Goal: Communication & Community: Answer question/provide support

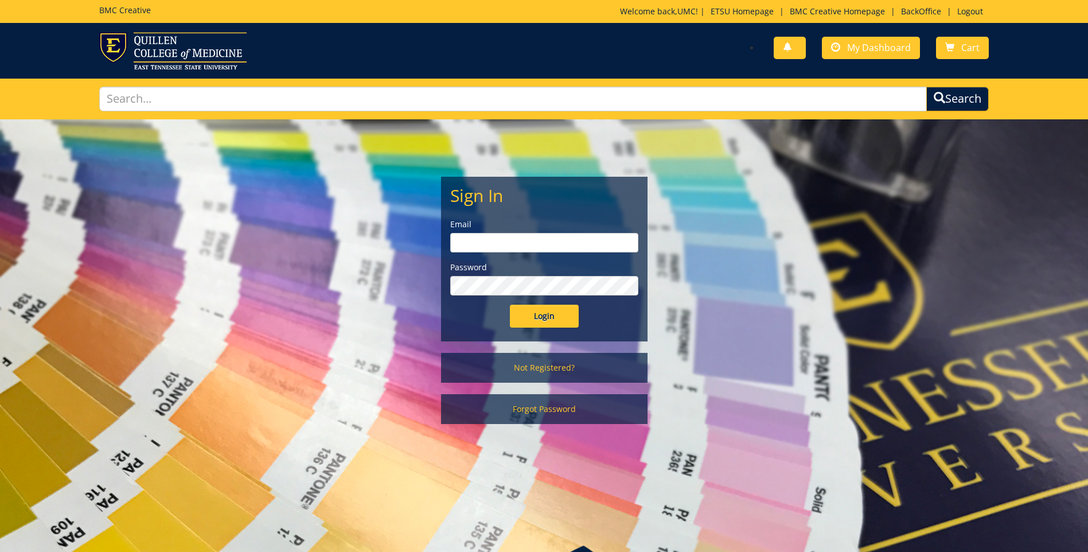
type input "[EMAIL_ADDRESS][DOMAIN_NAME]"
click at [548, 321] on input "Login" at bounding box center [544, 315] width 69 height 23
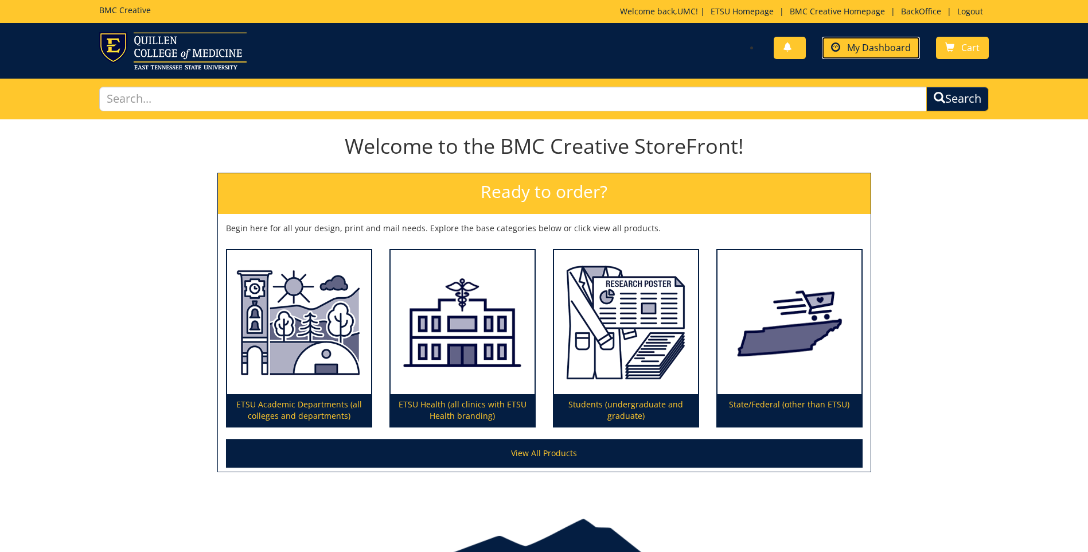
click at [867, 52] on span "My Dashboard" at bounding box center [879, 47] width 64 height 13
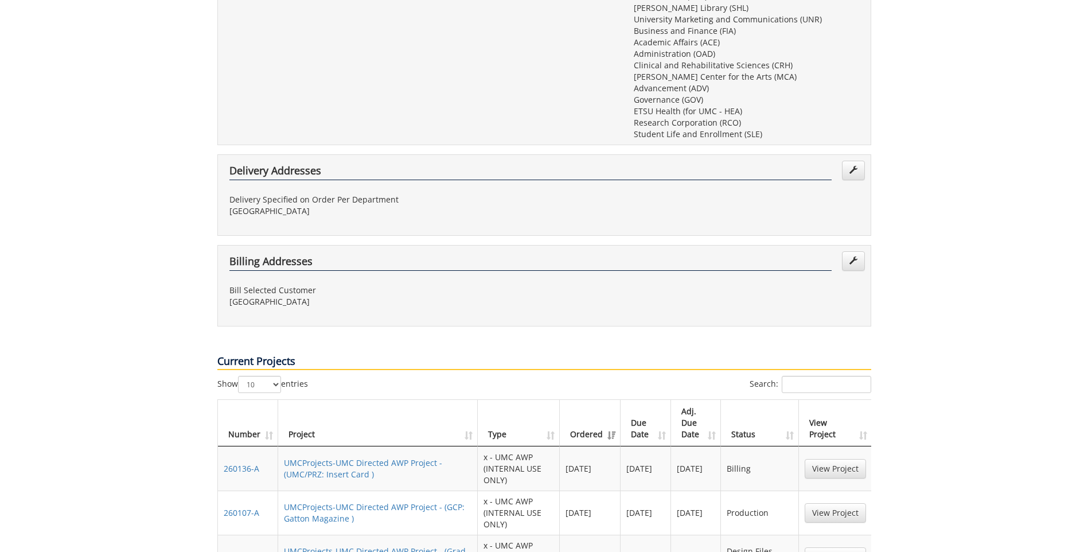
scroll to position [573, 0]
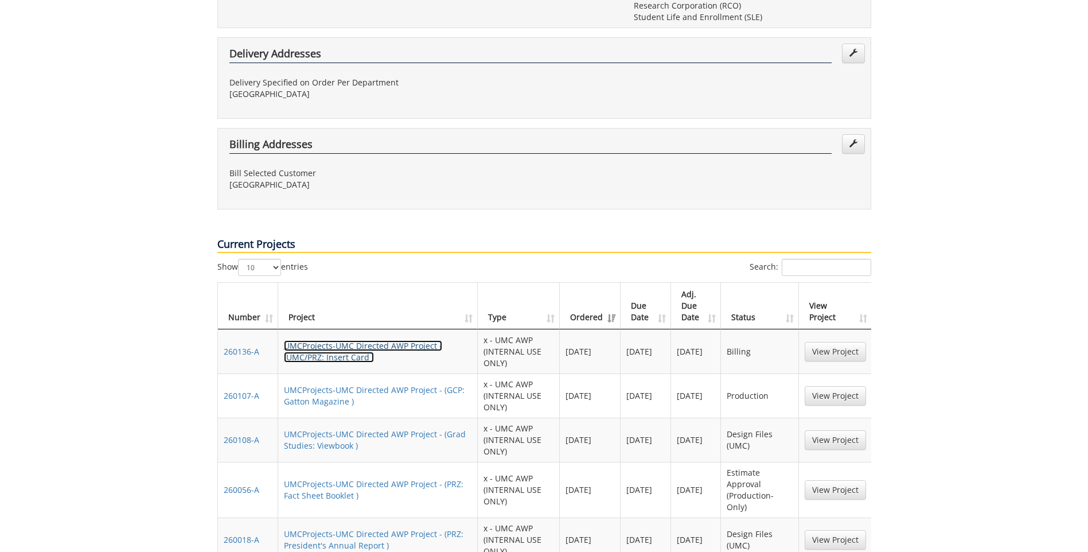
click at [354, 340] on link "UMCProjects-UMC Directed AWP Project - (UMC/PRZ: Insert Card )" at bounding box center [363, 351] width 158 height 22
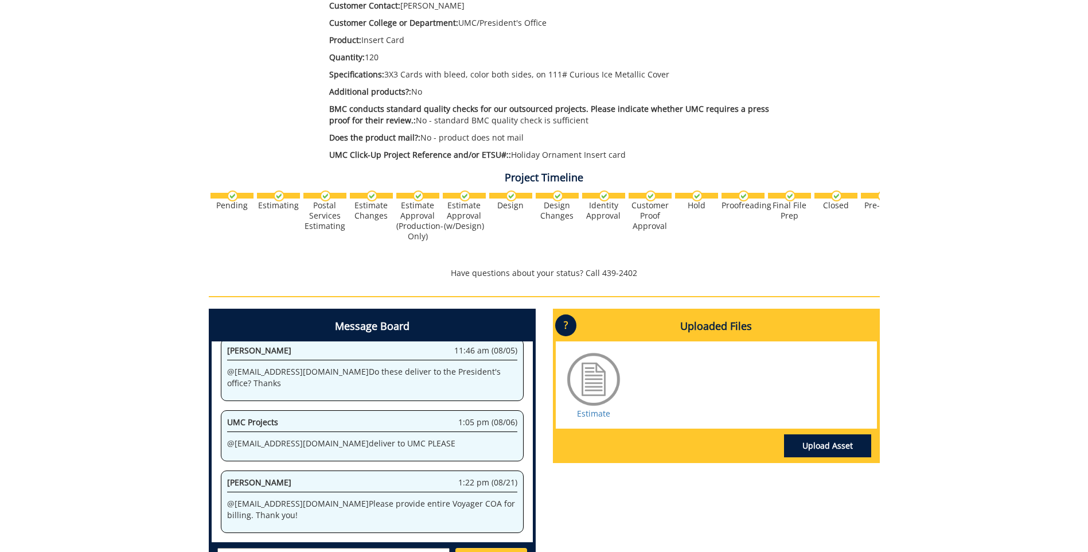
scroll to position [401, 0]
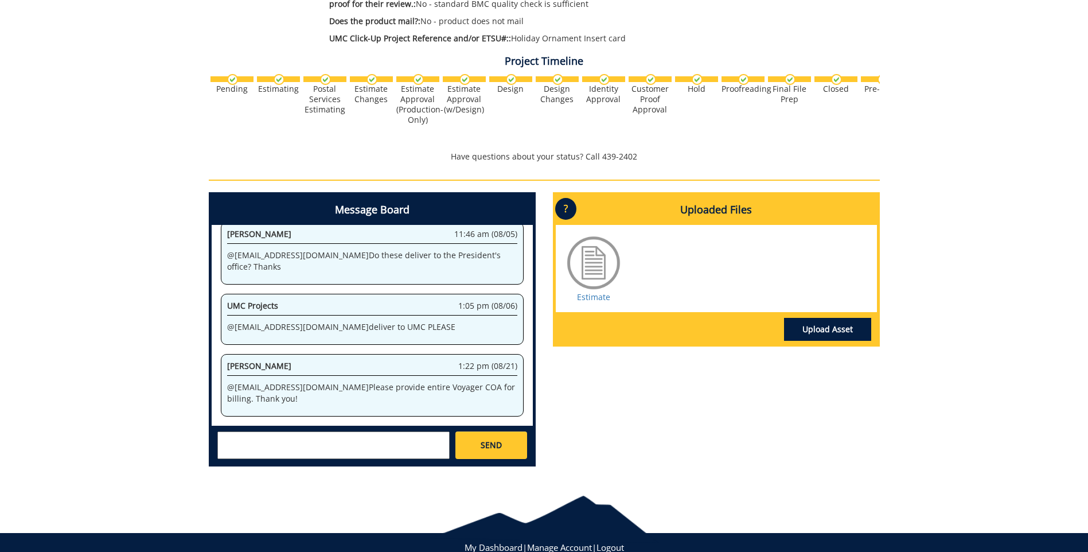
click at [277, 450] on textarea at bounding box center [333, 445] width 232 height 28
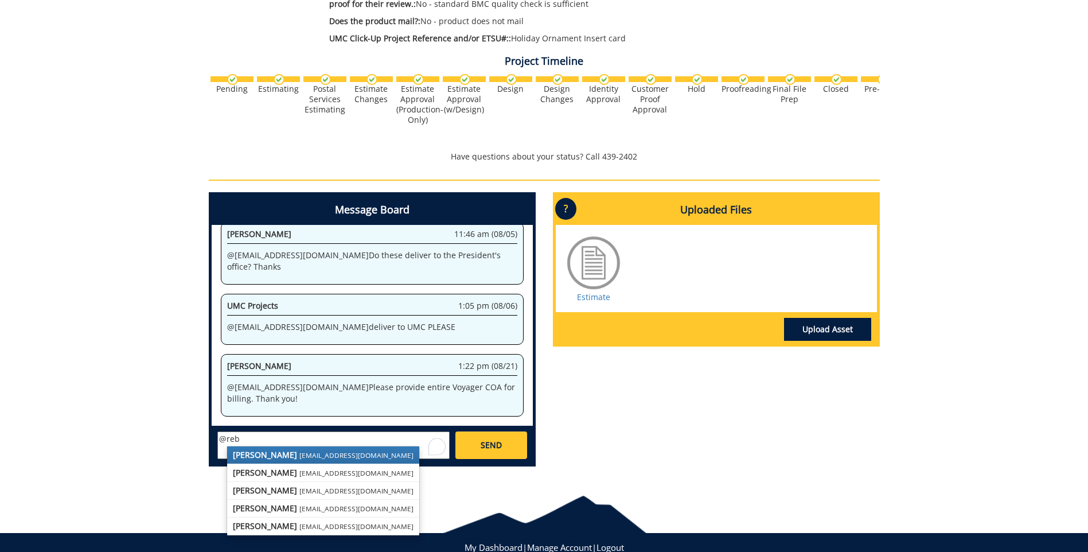
click at [272, 457] on strong "[PERSON_NAME]" at bounding box center [265, 454] width 64 height 11
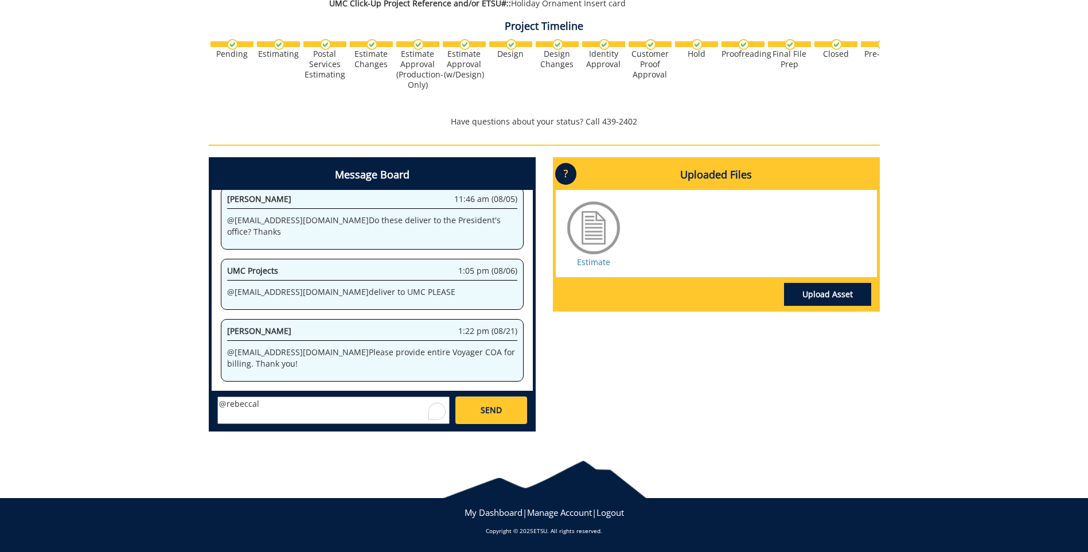
click at [232, 411] on textarea "@rebeccal" at bounding box center [333, 410] width 232 height 28
paste textarea "The Voyager index is 70-10000-550000-100-{Account Number}-450-999-800-999. I’ll…"
click at [222, 403] on textarea "The Voyager index is 70-10000-550000-100-{Account Number}-450-999-800-999. I’ll…" at bounding box center [333, 410] width 232 height 28
paste textarea "[EMAIL_ADDRESS][DOMAIN_NAME]"
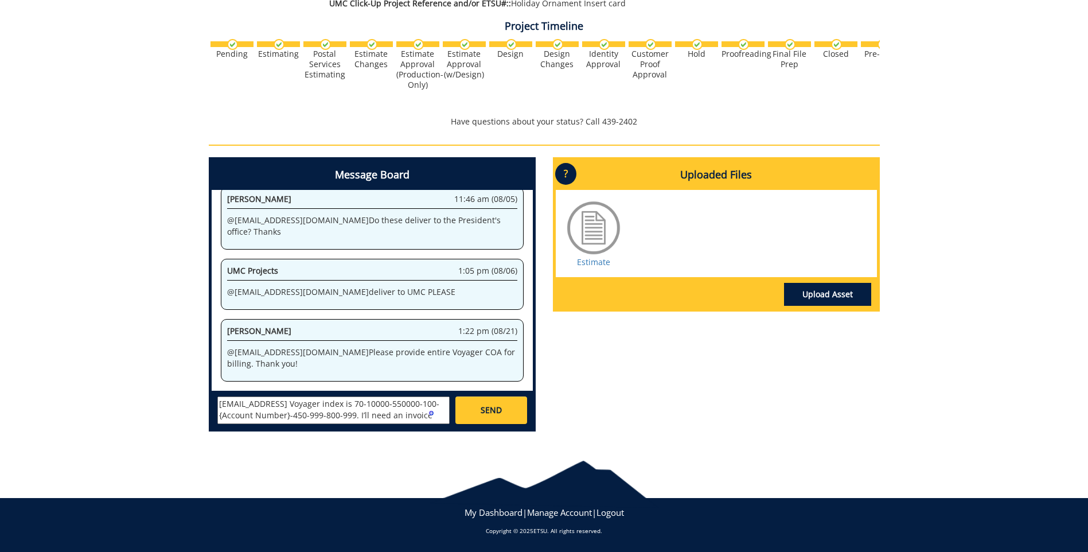
click at [219, 403] on textarea "[EMAIL_ADDRESS] Voyager index is 70-10000-550000-100-{Account Number}-450-999-8…" at bounding box center [333, 410] width 232 height 28
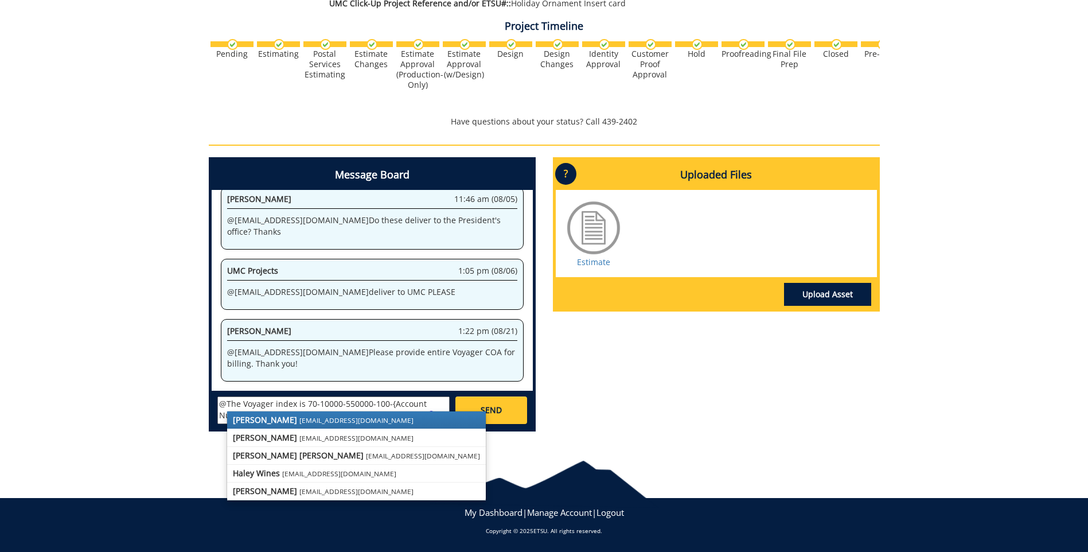
paste textarea "[EMAIL_ADDRESS][DOMAIN_NAME]"
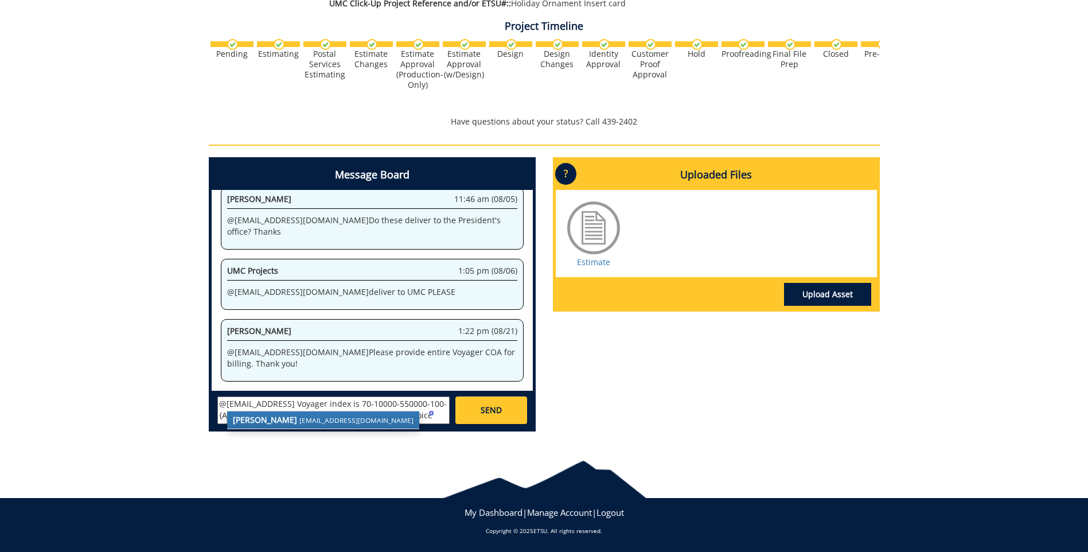
click at [259, 417] on strong "[PERSON_NAME]" at bounding box center [265, 419] width 64 height 11
type textarea "@[EMAIL_ADDRESS][DOMAIN_NAME] The Voyager index is 70-10000-550000-100-{Account…"
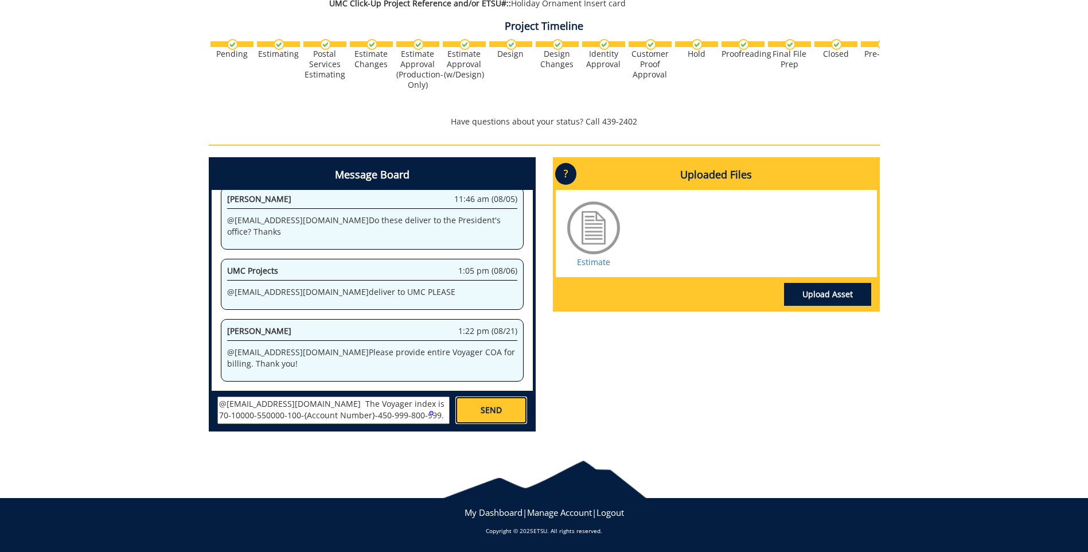
click at [477, 412] on link "SEND" at bounding box center [490, 410] width 71 height 28
